Goal: Information Seeking & Learning: Find specific fact

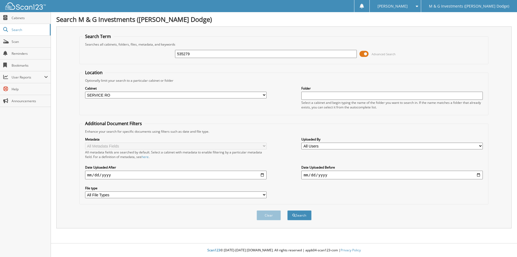
select select "19462"
click at [182, 54] on input "535279" at bounding box center [266, 54] width 182 height 8
type input "535278"
click at [287, 210] on button "Search" at bounding box center [299, 215] width 24 height 10
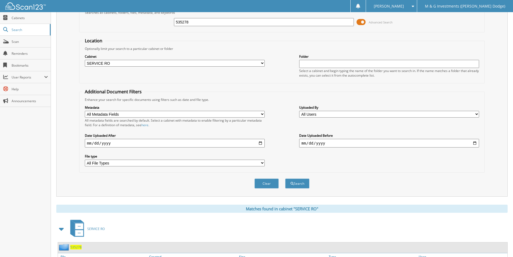
scroll to position [65, 0]
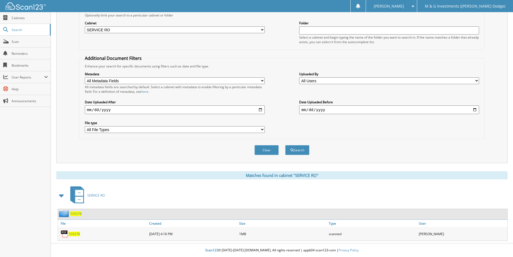
click at [76, 213] on span "535278" at bounding box center [75, 213] width 11 height 5
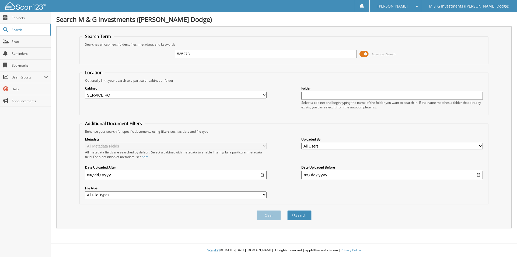
select select "19462"
click at [182, 54] on input "535278" at bounding box center [266, 54] width 182 height 8
type input "535276"
click at [287, 210] on button "Search" at bounding box center [299, 215] width 24 height 10
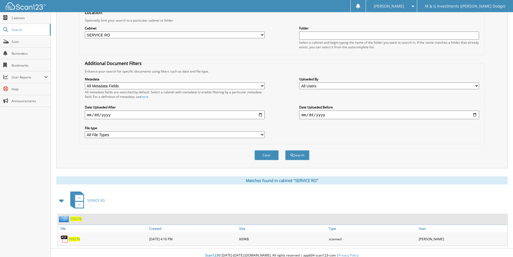
scroll to position [65, 0]
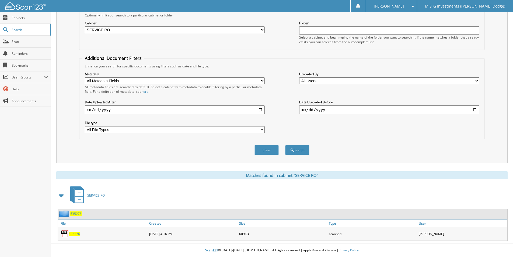
click at [77, 213] on span "535276" at bounding box center [75, 213] width 11 height 5
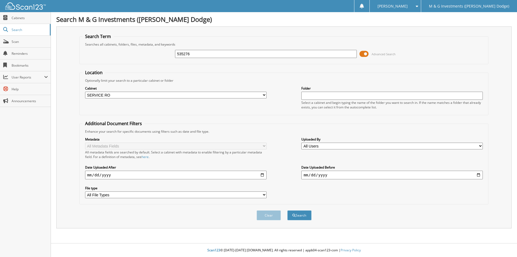
select select "19462"
click at [182, 54] on input "535276" at bounding box center [266, 54] width 182 height 8
type input "535274"
click at [287, 210] on button "Search" at bounding box center [299, 215] width 24 height 10
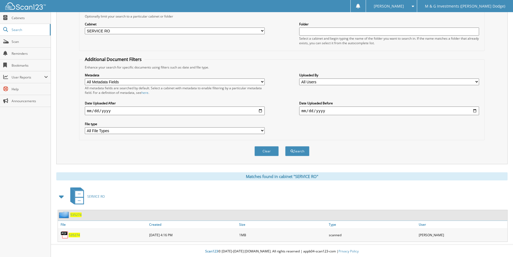
scroll to position [65, 0]
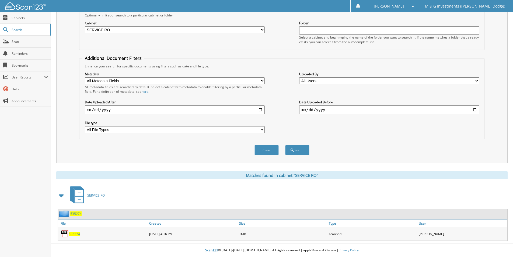
click at [76, 212] on span "535274" at bounding box center [75, 213] width 11 height 5
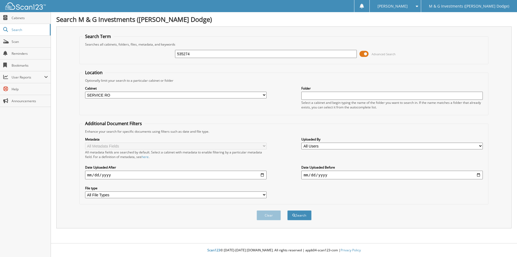
select select "19462"
click at [181, 56] on input "535274" at bounding box center [266, 54] width 182 height 8
type input "535275"
click at [287, 210] on button "Search" at bounding box center [299, 215] width 24 height 10
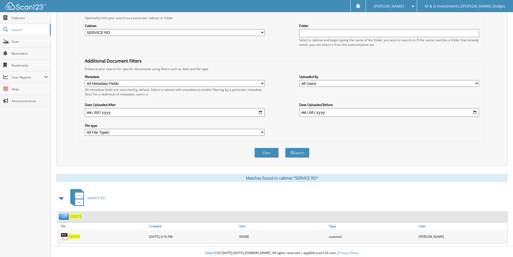
scroll to position [65, 0]
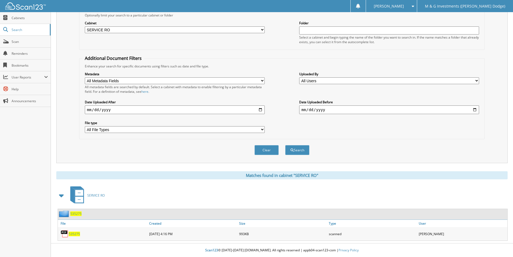
click at [78, 213] on span "535275" at bounding box center [75, 213] width 11 height 5
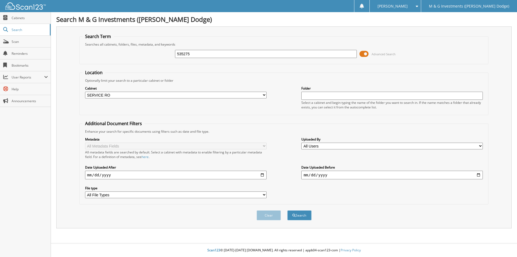
select select "19462"
click at [181, 54] on input "535275" at bounding box center [266, 54] width 182 height 8
type input "535270"
click at [287, 210] on button "Search" at bounding box center [299, 215] width 24 height 10
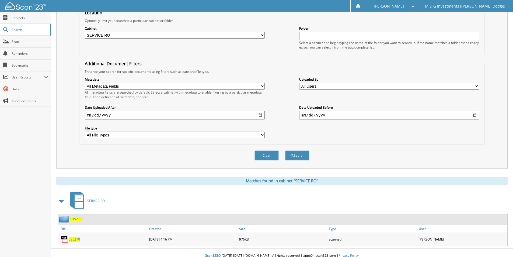
scroll to position [65, 0]
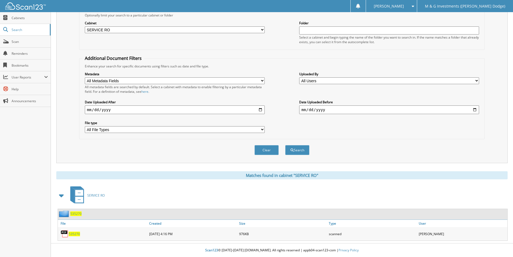
click at [74, 214] on span "535270" at bounding box center [75, 213] width 11 height 5
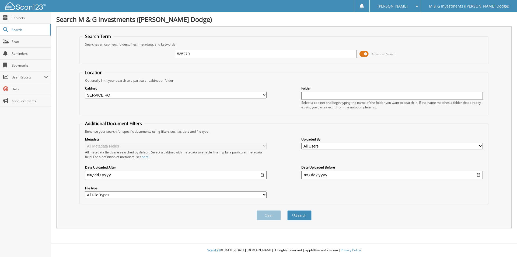
select select "19462"
click at [184, 53] on input "535270" at bounding box center [266, 54] width 182 height 8
type input "535270"
click at [287, 210] on button "Search" at bounding box center [299, 215] width 24 height 10
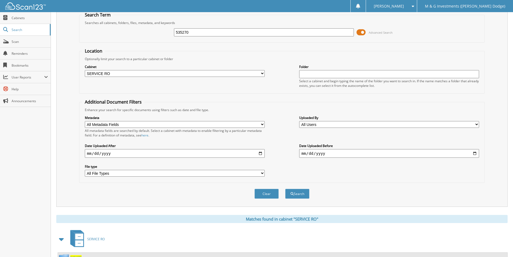
scroll to position [65, 0]
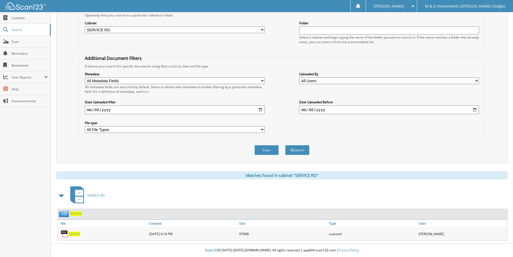
click at [74, 213] on span "535270" at bounding box center [75, 213] width 11 height 5
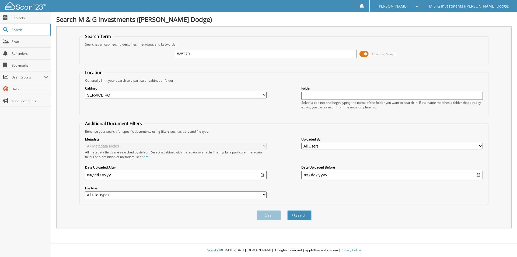
select select "19462"
click at [185, 51] on input "535270" at bounding box center [266, 54] width 182 height 8
type input "535273"
click at [287, 210] on button "Search" at bounding box center [299, 215] width 24 height 10
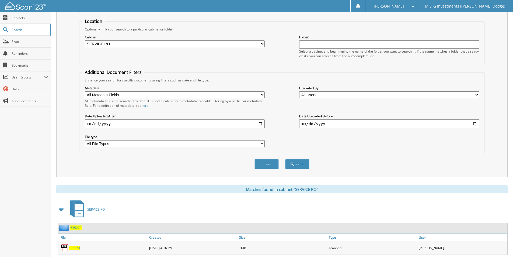
scroll to position [65, 0]
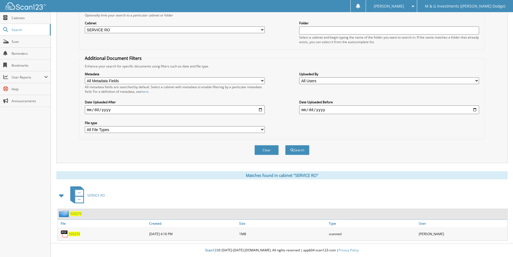
click at [79, 212] on span "535273" at bounding box center [75, 213] width 11 height 5
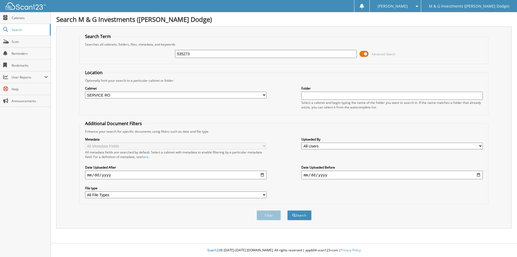
select select "19462"
click at [179, 56] on input "535273" at bounding box center [266, 54] width 182 height 8
type input "535271"
click at [287, 210] on button "Search" at bounding box center [299, 215] width 24 height 10
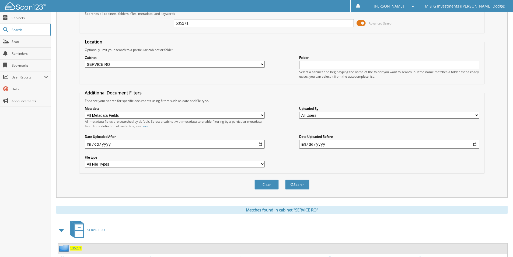
scroll to position [65, 0]
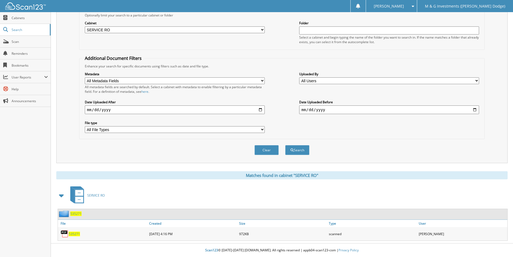
click at [76, 212] on span "535271" at bounding box center [75, 213] width 11 height 5
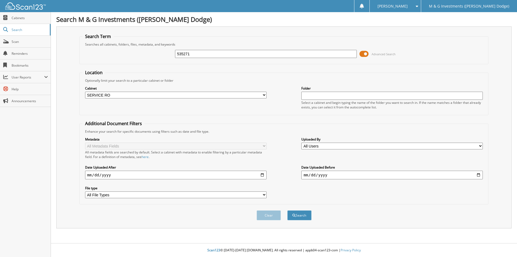
select select "19462"
click at [183, 55] on input "535271" at bounding box center [266, 54] width 182 height 8
type input "535227"
click at [287, 210] on button "Search" at bounding box center [299, 215] width 24 height 10
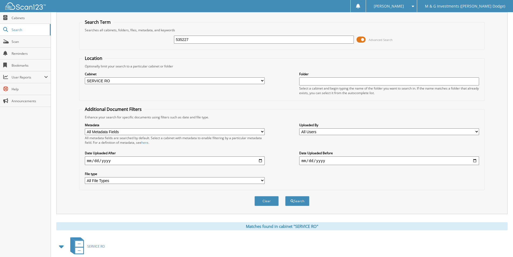
scroll to position [65, 0]
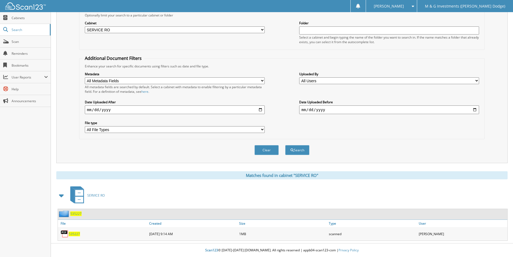
click at [75, 214] on span "535227" at bounding box center [75, 213] width 11 height 5
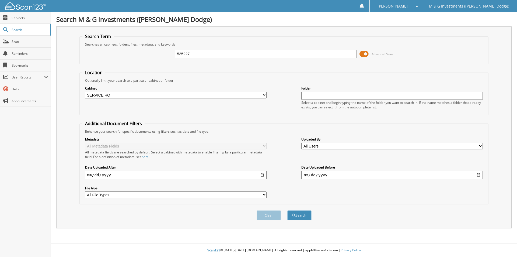
select select "19462"
click at [183, 53] on input "535227" at bounding box center [266, 54] width 182 height 8
type input "532189"
click at [287, 210] on button "Search" at bounding box center [299, 215] width 24 height 10
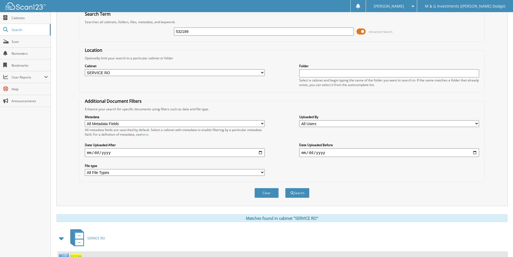
scroll to position [65, 0]
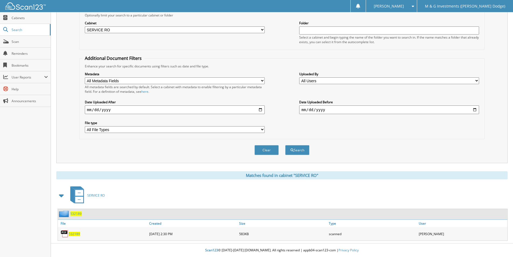
click at [72, 213] on span "532189" at bounding box center [75, 213] width 11 height 5
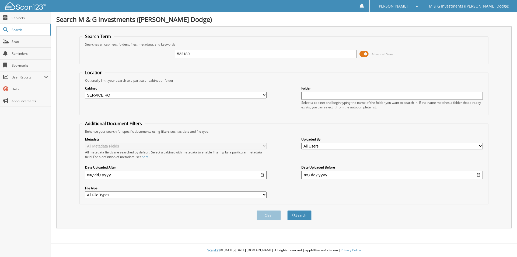
select select "19462"
click at [179, 53] on input "532189" at bounding box center [266, 54] width 182 height 8
type input "535041"
click at [287, 210] on button "Search" at bounding box center [299, 215] width 24 height 10
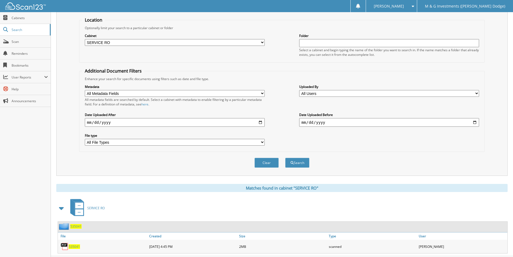
scroll to position [65, 0]
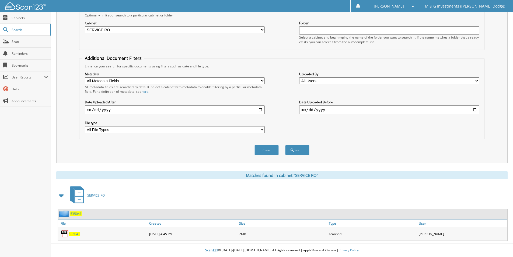
click at [76, 213] on span "535041" at bounding box center [75, 213] width 11 height 5
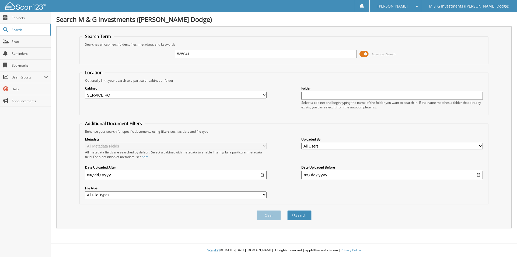
select select "19462"
click at [182, 53] on input "535041" at bounding box center [266, 54] width 182 height 8
type input "533599"
click at [287, 210] on button "Search" at bounding box center [299, 215] width 24 height 10
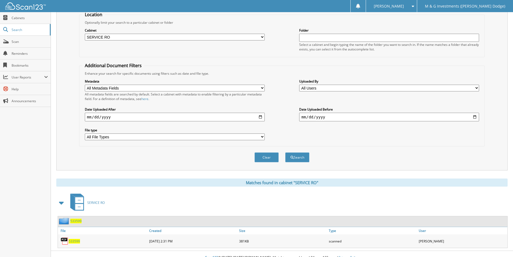
scroll to position [65, 0]
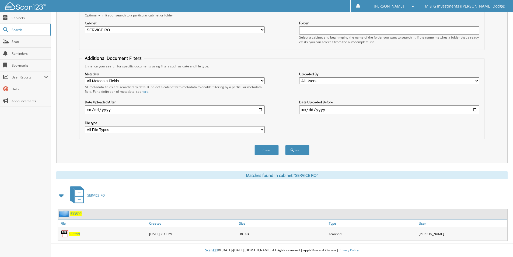
click at [77, 213] on span "533599" at bounding box center [75, 213] width 11 height 5
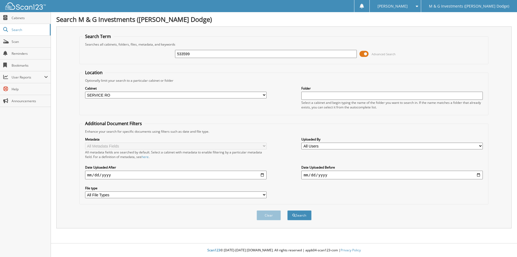
select select "19462"
click at [183, 54] on input "533599" at bounding box center [266, 54] width 182 height 8
type input "535222"
click at [287, 210] on button "Search" at bounding box center [299, 215] width 24 height 10
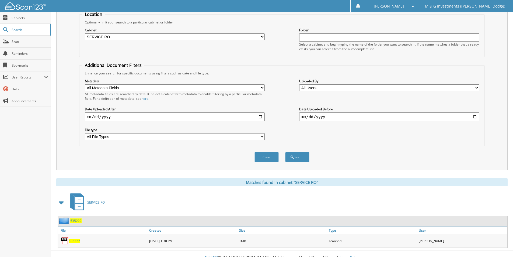
scroll to position [65, 0]
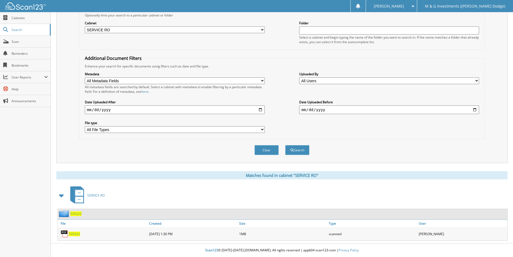
click at [73, 213] on span "535222" at bounding box center [75, 213] width 11 height 5
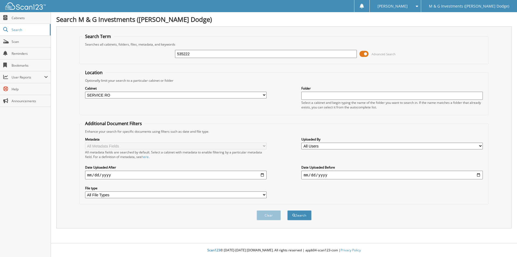
select select "19462"
click at [184, 51] on input "535222" at bounding box center [266, 54] width 182 height 8
type input "535288"
click at [287, 210] on button "Search" at bounding box center [299, 215] width 24 height 10
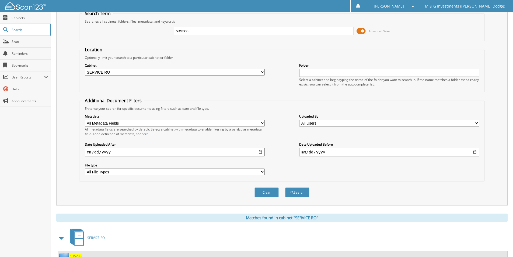
scroll to position [135, 0]
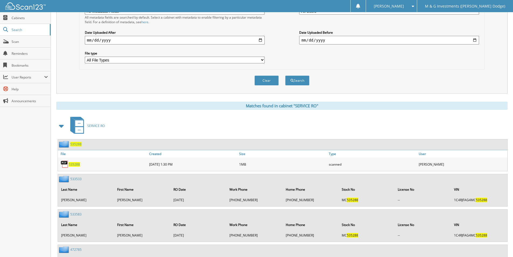
click at [79, 144] on span "535288" at bounding box center [75, 144] width 11 height 5
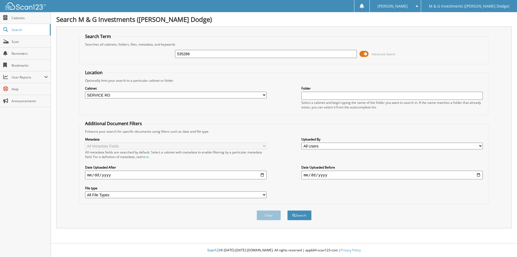
select select "19462"
click at [183, 50] on input "535288" at bounding box center [266, 54] width 182 height 8
click at [185, 50] on input "535288" at bounding box center [266, 54] width 182 height 8
click at [182, 55] on input "535288" at bounding box center [266, 54] width 182 height 8
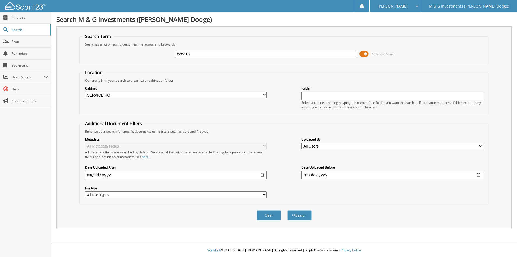
type input "535313"
click at [287, 210] on button "Search" at bounding box center [299, 215] width 24 height 10
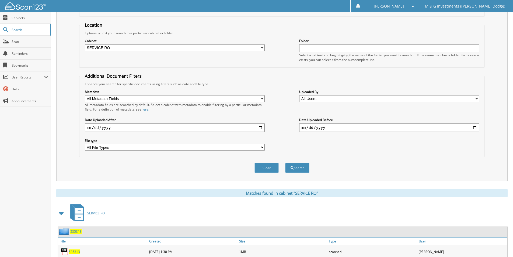
scroll to position [65, 0]
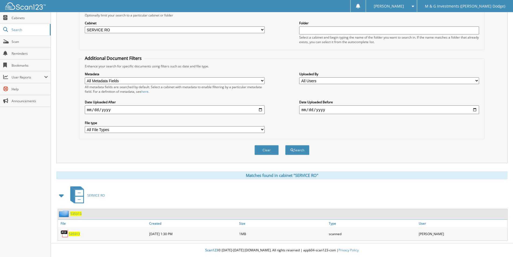
click at [78, 213] on span "535313" at bounding box center [75, 213] width 11 height 5
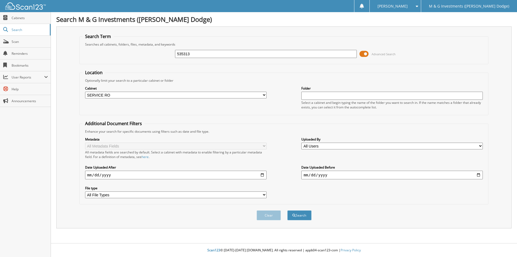
select select "19462"
click at [184, 53] on input "535313" at bounding box center [266, 54] width 182 height 8
type input "535323"
click at [287, 210] on button "Search" at bounding box center [299, 215] width 24 height 10
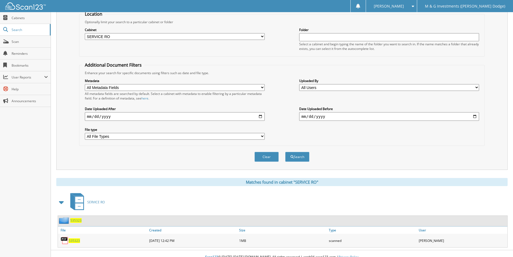
scroll to position [65, 0]
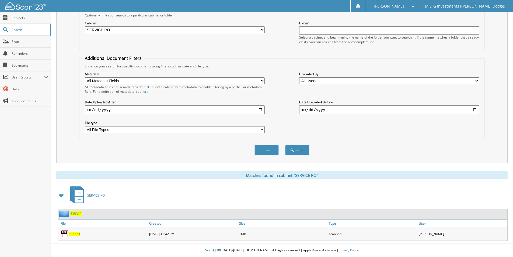
click at [77, 212] on span "535323" at bounding box center [75, 213] width 11 height 5
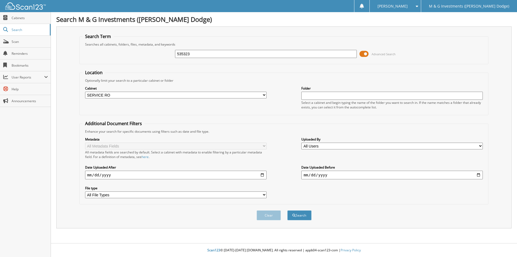
select select "19462"
click at [180, 55] on input "535323" at bounding box center [266, 54] width 182 height 8
type input "535284"
click at [287, 210] on button "Search" at bounding box center [299, 215] width 24 height 10
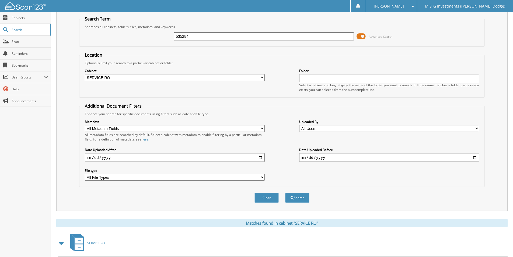
scroll to position [65, 0]
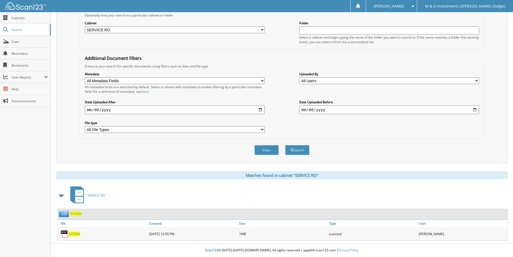
click at [77, 215] on span "535284" at bounding box center [75, 213] width 11 height 5
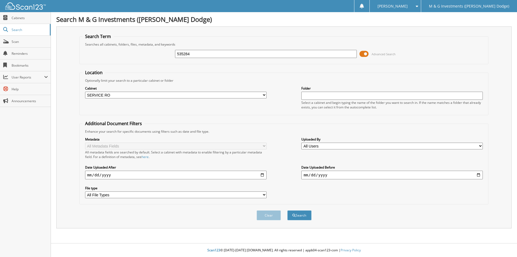
select select "19462"
click at [185, 58] on input "535284" at bounding box center [266, 54] width 182 height 8
type input "535245"
click at [287, 210] on button "Search" at bounding box center [299, 215] width 24 height 10
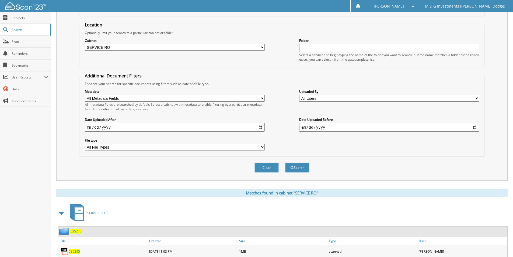
scroll to position [65, 0]
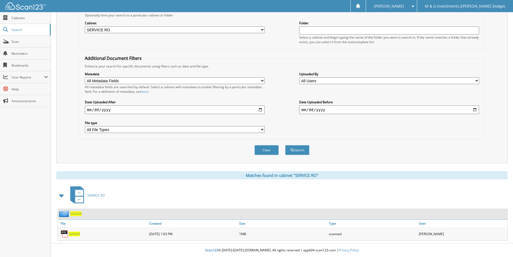
click at [79, 213] on span "535245" at bounding box center [75, 213] width 11 height 5
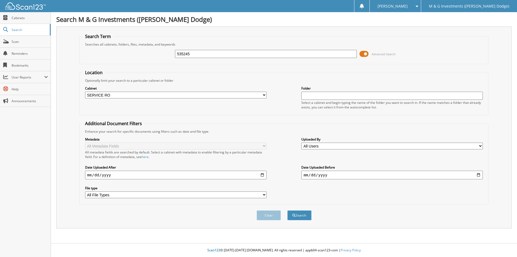
select select "19462"
click at [182, 56] on input "535245" at bounding box center [266, 54] width 182 height 8
type input "535338"
click at [287, 210] on button "Search" at bounding box center [299, 215] width 24 height 10
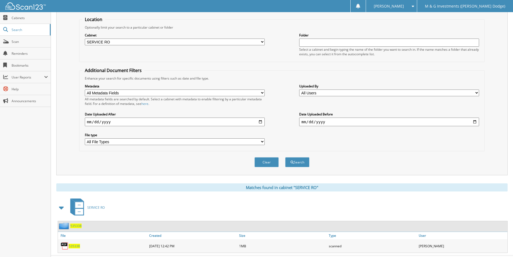
scroll to position [65, 0]
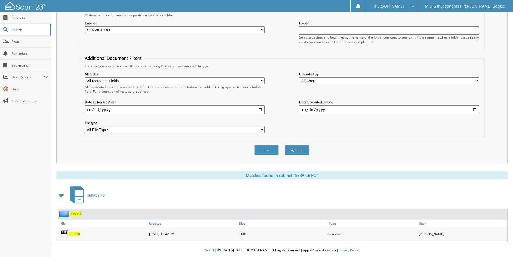
click at [73, 214] on span "535338" at bounding box center [75, 213] width 11 height 5
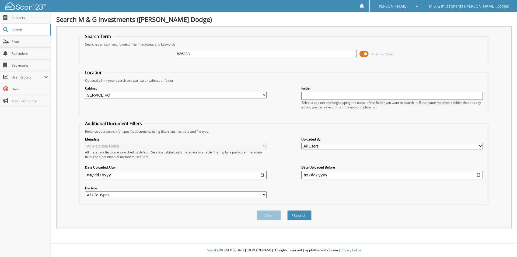
select select "19462"
click at [185, 54] on input "535338" at bounding box center [266, 54] width 182 height 8
type input "535306"
click at [287, 210] on button "Search" at bounding box center [299, 215] width 24 height 10
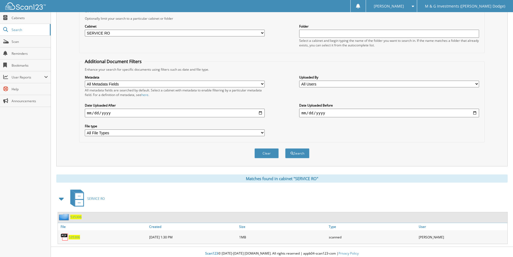
scroll to position [65, 0]
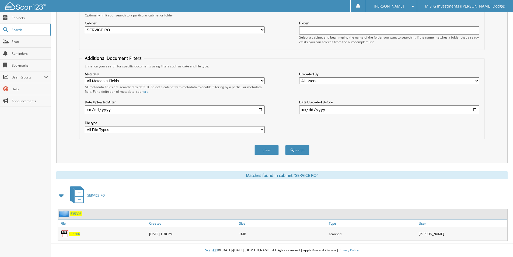
click at [74, 213] on span "535306" at bounding box center [75, 213] width 11 height 5
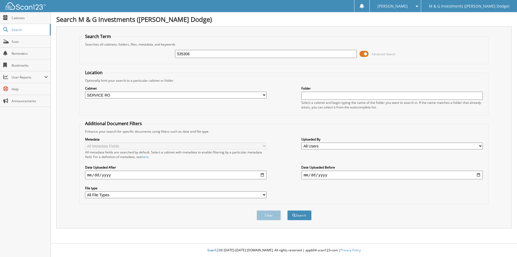
select select "19462"
type input "535306"
click at [408, 5] on span "[PERSON_NAME]" at bounding box center [393, 6] width 30 height 3
click at [421, 25] on link "Logout" at bounding box center [395, 26] width 51 height 9
